Goal: Task Accomplishment & Management: Manage account settings

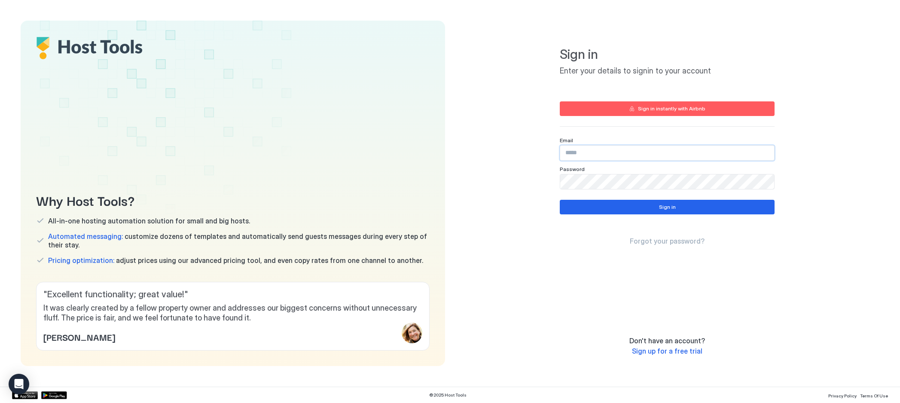
click at [589, 153] on input "Input Field" at bounding box center [667, 153] width 214 height 15
click at [0, 403] on com-1password-button at bounding box center [0, 403] width 0 height 0
click at [659, 153] on input "Input Field" at bounding box center [667, 153] width 214 height 15
click at [633, 155] on input "Input Field" at bounding box center [667, 153] width 214 height 15
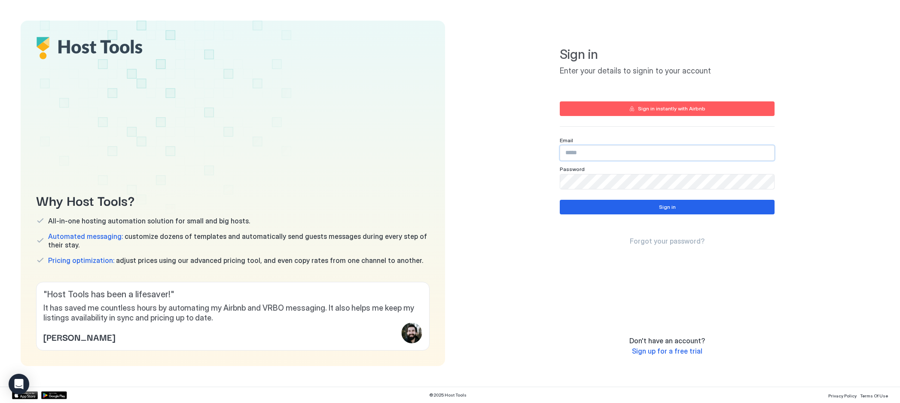
click at [0, 403] on com-1password-button at bounding box center [0, 403] width 0 height 0
